Goal: Information Seeking & Learning: Learn about a topic

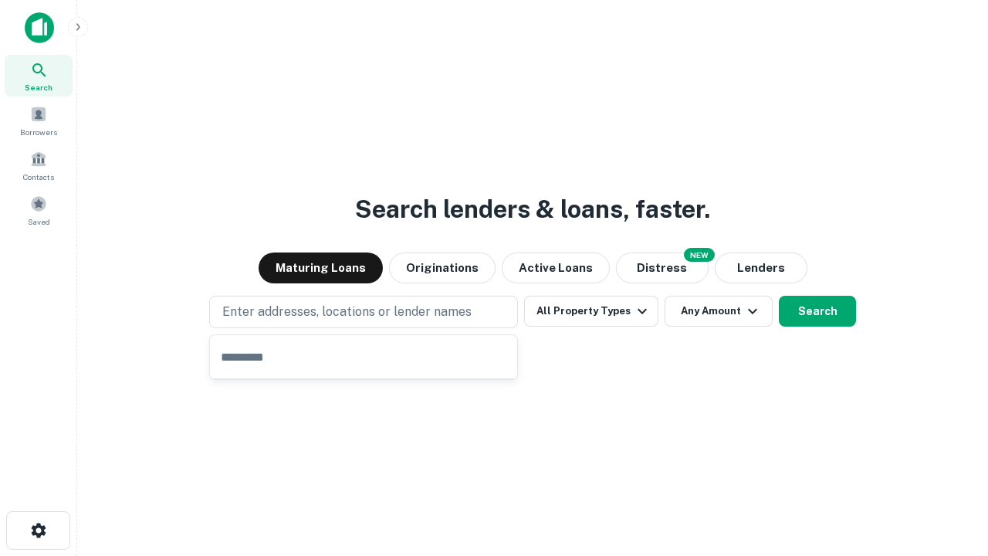
type input "**********"
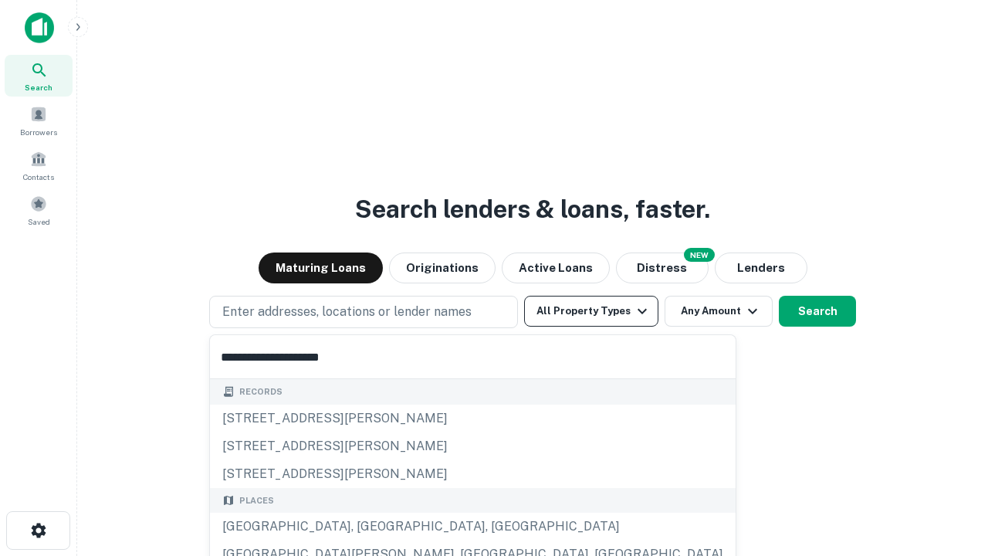
click at [369, 526] on div "[GEOGRAPHIC_DATA], [GEOGRAPHIC_DATA], [GEOGRAPHIC_DATA]" at bounding box center [473, 526] width 526 height 28
click at [591, 311] on button "All Property Types" at bounding box center [591, 311] width 134 height 31
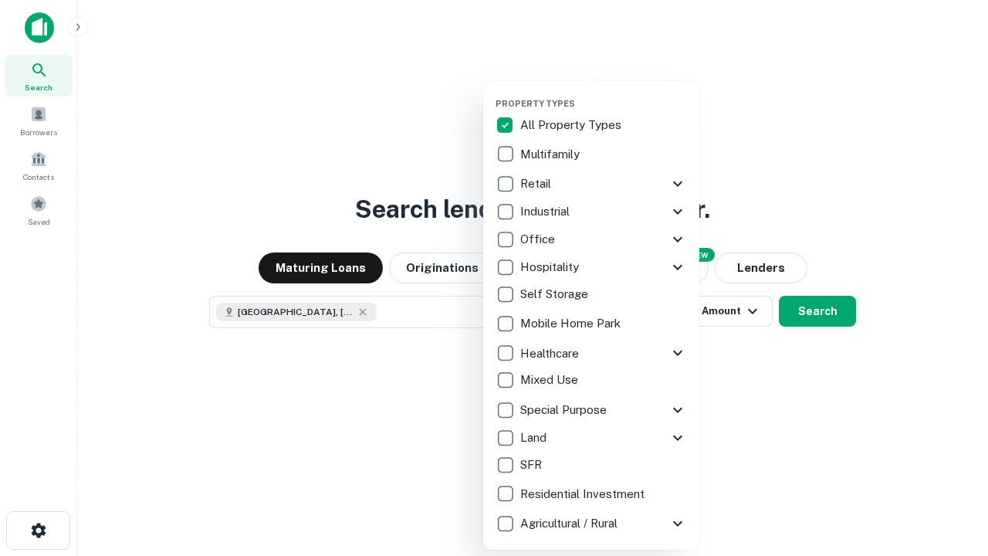
click at [603, 93] on button "button" at bounding box center [603, 93] width 216 height 1
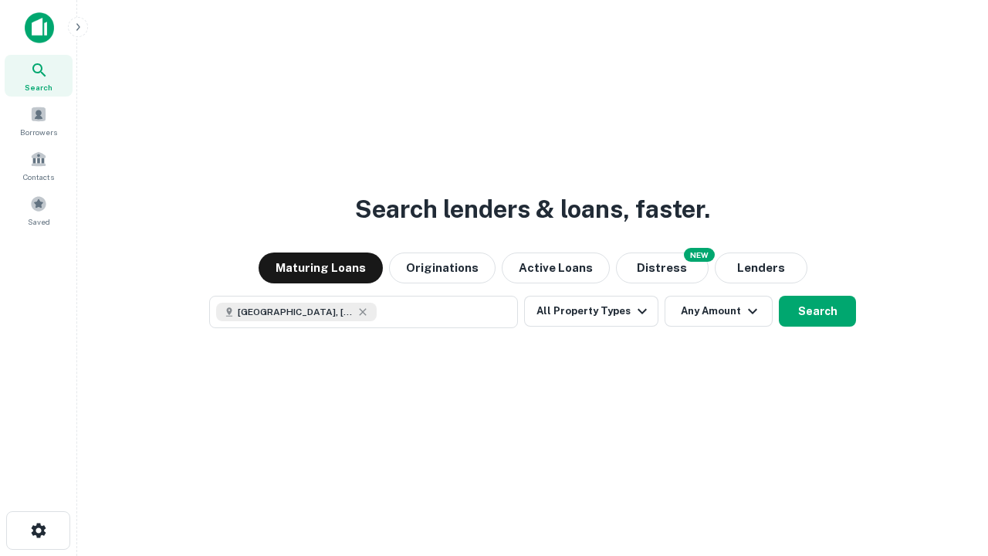
scroll to position [25, 0]
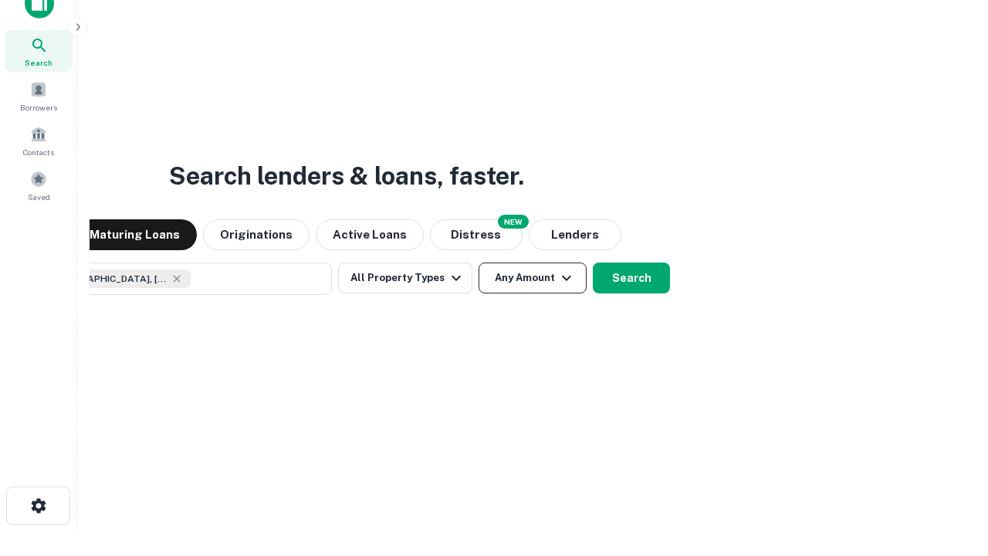
click at [478, 262] on button "Any Amount" at bounding box center [532, 277] width 108 height 31
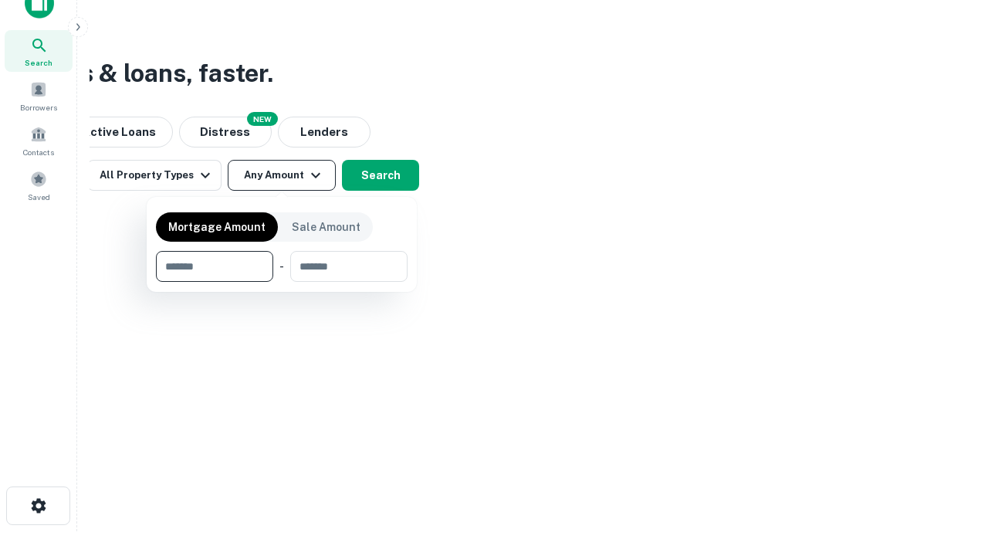
type input "*******"
click at [282, 282] on button "button" at bounding box center [282, 282] width 252 height 1
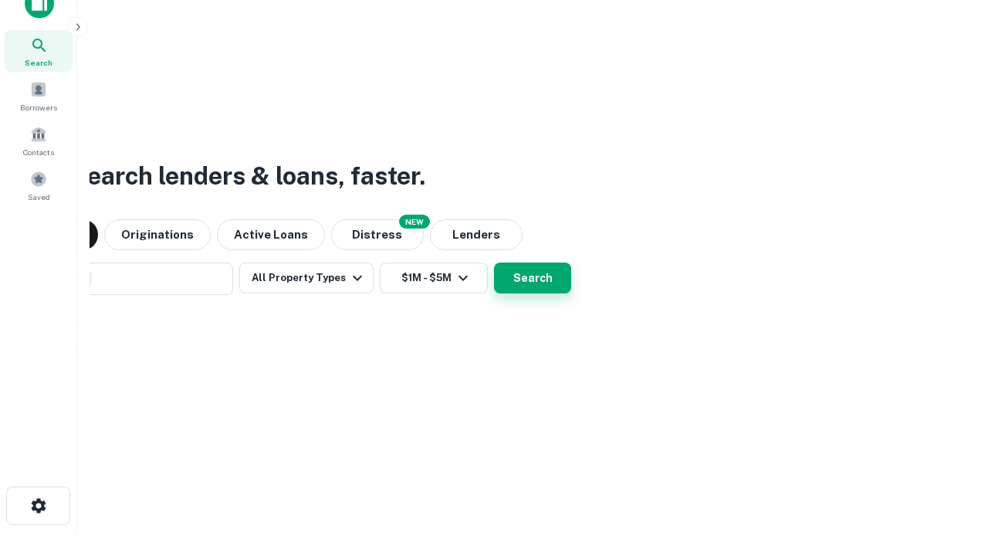
click at [494, 262] on button "Search" at bounding box center [532, 277] width 77 height 31
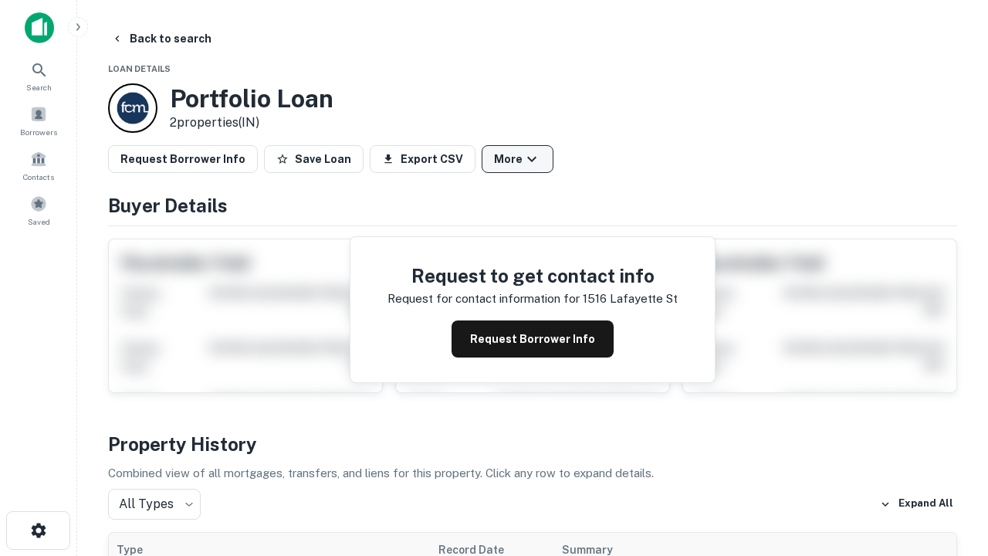
click at [517, 159] on button "More" at bounding box center [518, 159] width 72 height 28
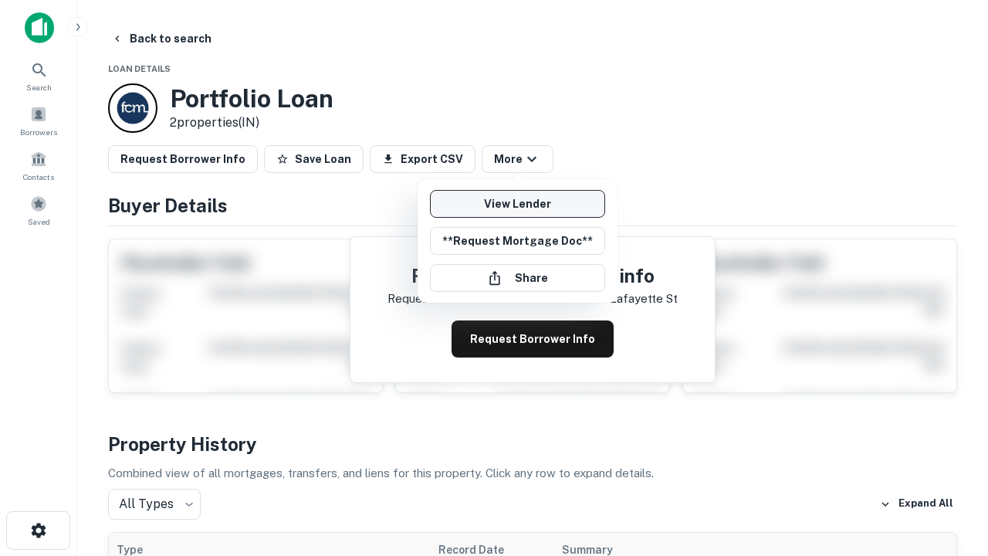
click at [517, 204] on link "View Lender" at bounding box center [517, 204] width 175 height 28
